Goal: Task Accomplishment & Management: Complete application form

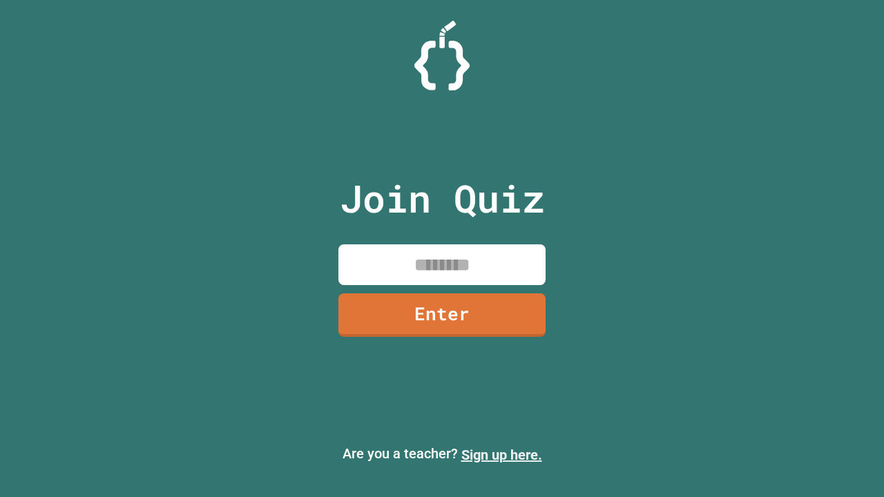
click at [501, 455] on link "Sign up here." at bounding box center [501, 455] width 81 height 17
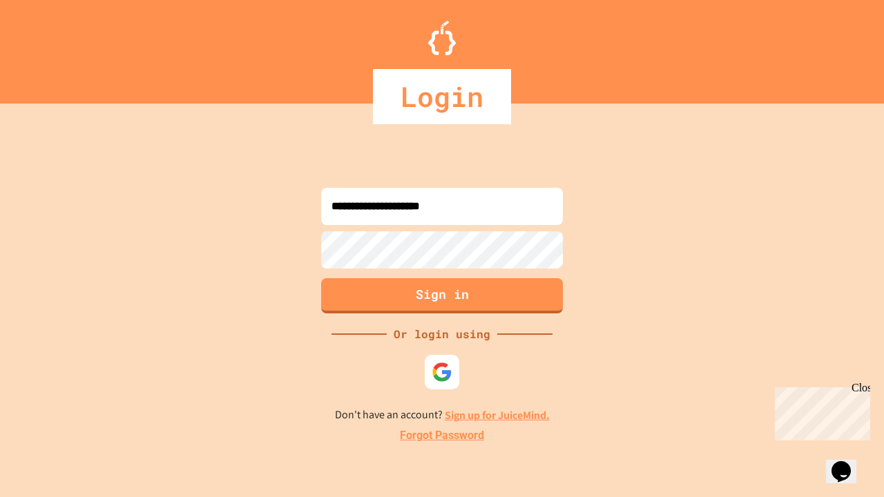
type input "**********"
